Goal: Find specific page/section: Find specific page/section

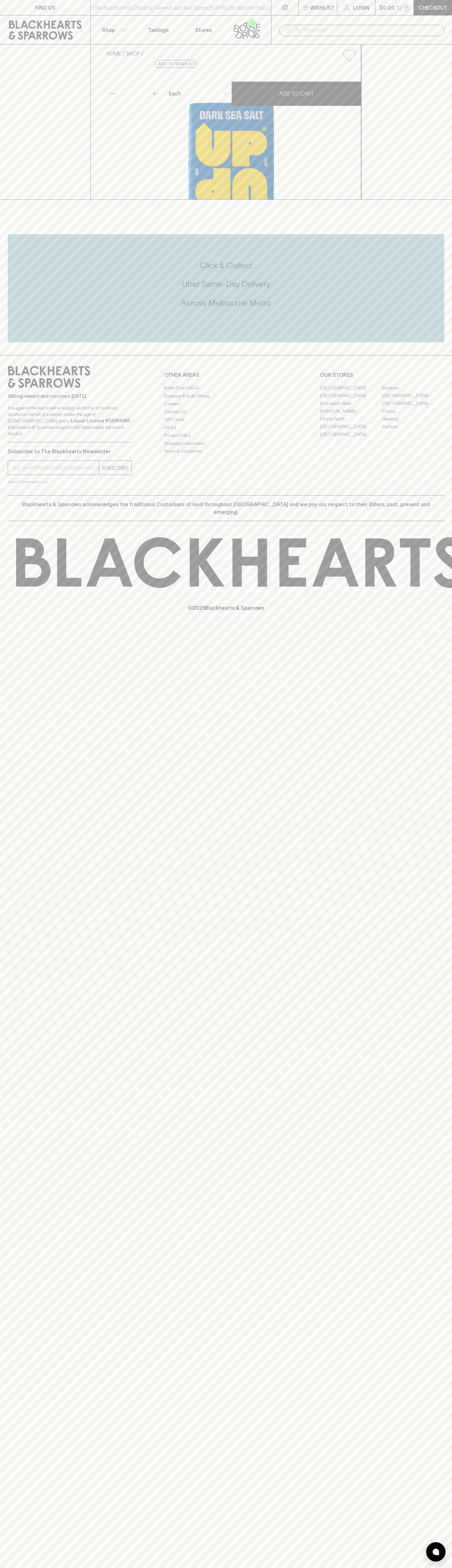
click at [224, 15] on div "| No Bad Bottles | Sibling Owned and Run Since [DATE] | No Bad Bottles | Siblin…" at bounding box center [180, 7] width 181 height 15
click at [445, 754] on div "FIND US | No Bad Bottles | Sibling Owned and Run Since [DATE] | No Bad Bottles …" at bounding box center [226, 784] width 452 height 1568
click at [429, 1567] on html "FIND US | No Bad Bottles | Sibling Owned and Run Since [DATE] | No Bad Bottles …" at bounding box center [226, 784] width 452 height 1568
click at [31, 1499] on div "FIND US | No Bad Bottles | Sibling Owned and Run Since [DATE] | No Bad Bottles …" at bounding box center [226, 784] width 452 height 1568
